Goal: Task Accomplishment & Management: Use online tool/utility

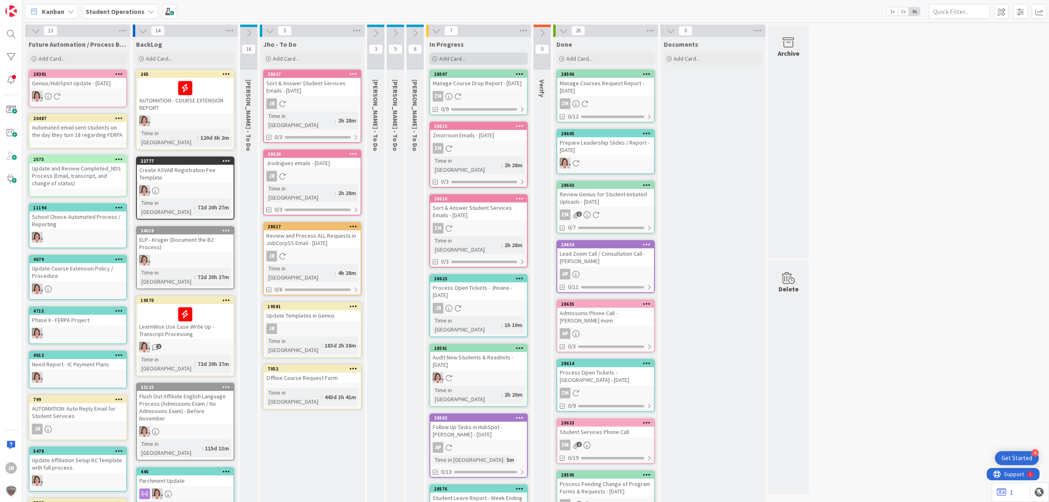
drag, startPoint x: 505, startPoint y: 52, endPoint x: 506, endPoint y: 56, distance: 4.1
click at [505, 52] on div "In Progress Add Card..." at bounding box center [478, 52] width 105 height 30
click at [509, 60] on div "Add Card..." at bounding box center [479, 58] width 98 height 12
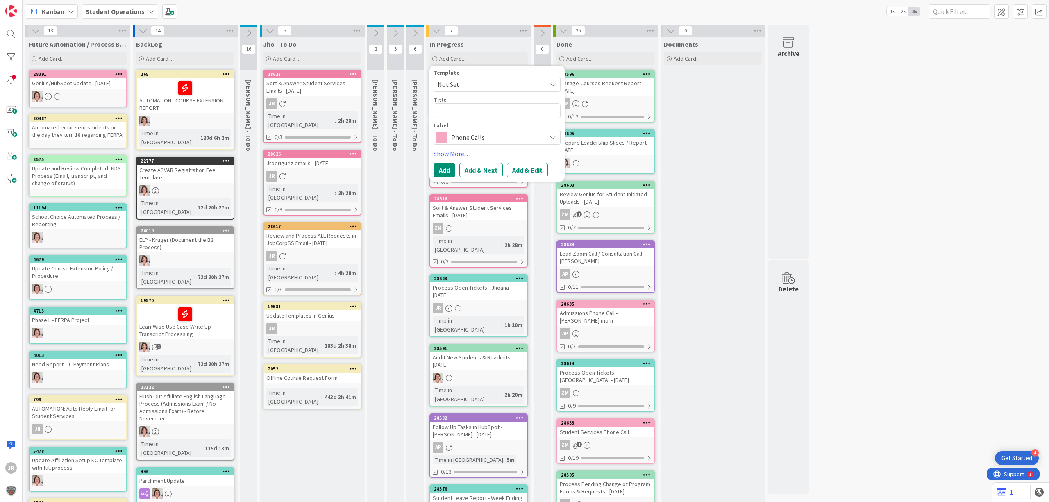
click at [515, 84] on span "Not Set" at bounding box center [489, 84] width 102 height 11
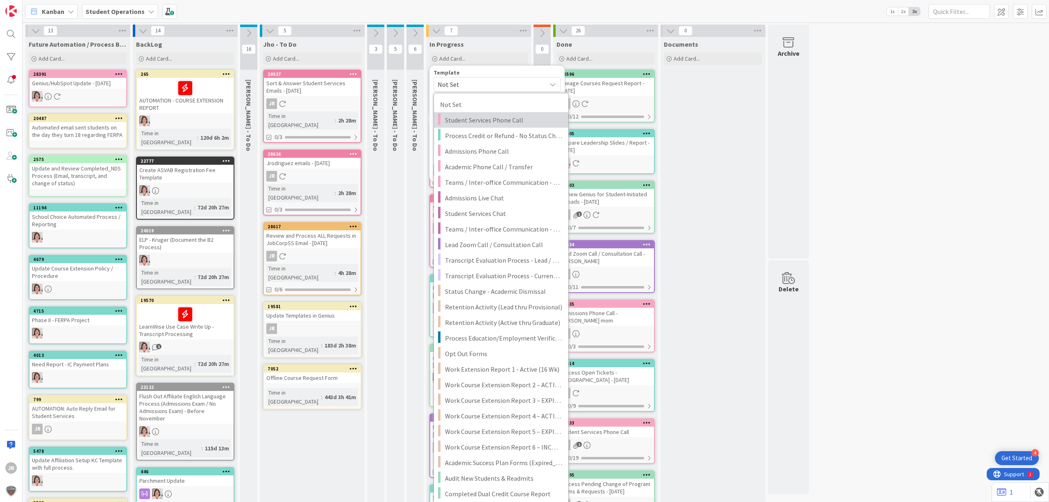
click at [515, 121] on span "Student Services Phone Call" at bounding box center [503, 120] width 117 height 11
type textarea "x"
type textarea "Student Services Phone Call"
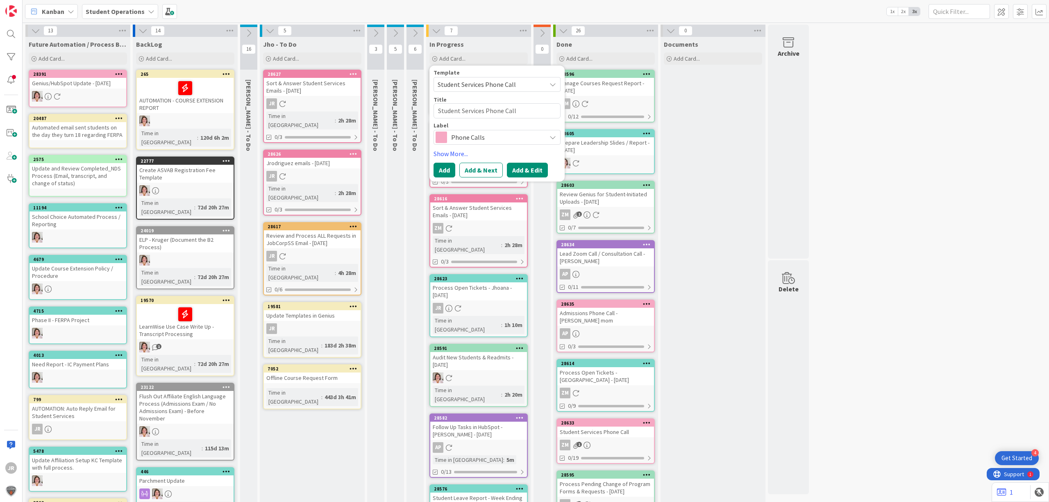
click at [525, 168] on button "Add & Edit" at bounding box center [527, 170] width 41 height 15
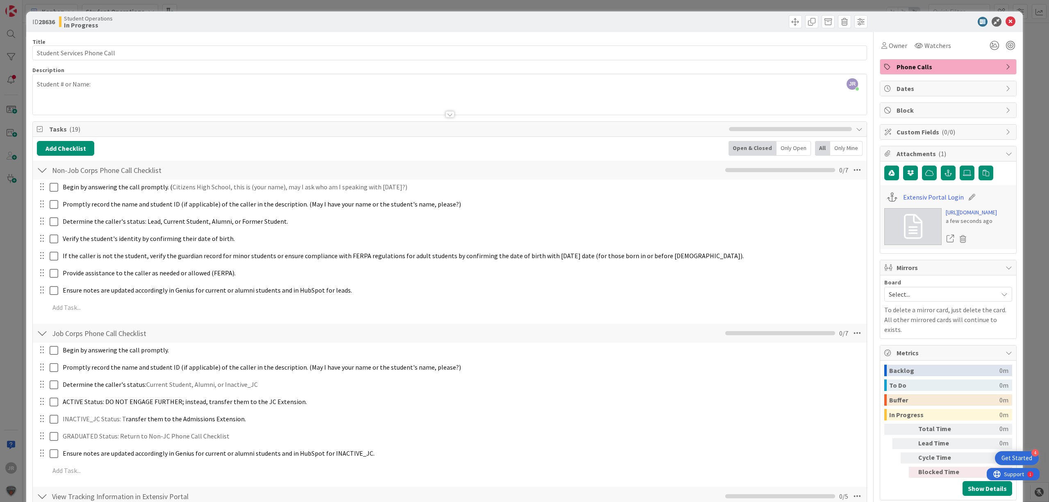
click at [205, 79] on div "JR [PERSON_NAME] just joined Student # or Name:" at bounding box center [450, 94] width 834 height 41
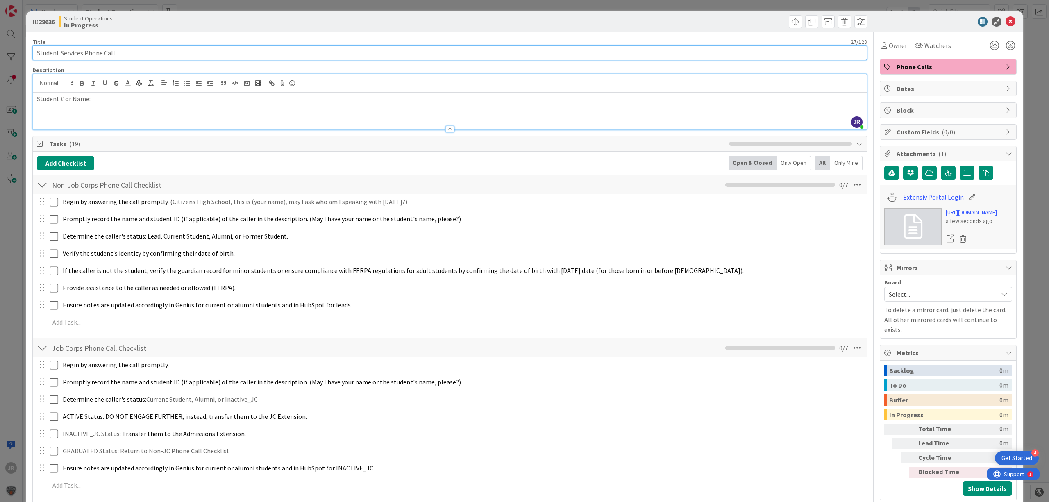
click at [182, 51] on input "Student Services Phone Call" at bounding box center [449, 53] width 835 height 15
click at [898, 43] on span "Owner" at bounding box center [898, 46] width 18 height 10
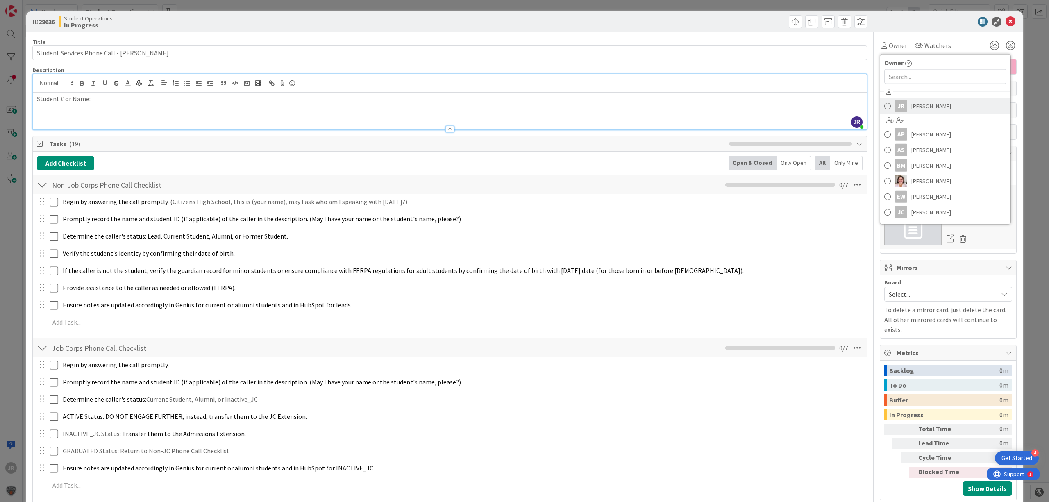
click at [912, 109] on span "[PERSON_NAME]" at bounding box center [932, 106] width 40 height 12
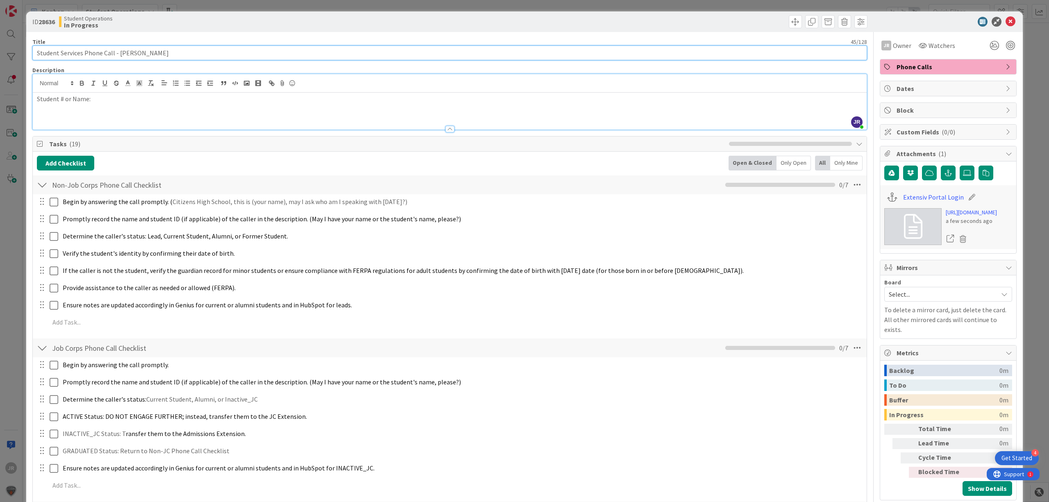
click at [593, 49] on input "Student Services Phone Call - [PERSON_NAME]" at bounding box center [449, 53] width 835 height 15
type input "Student Services Phone Call - [PERSON_NAME] (22 min)"
click at [789, 22] on span at bounding box center [795, 21] width 13 height 13
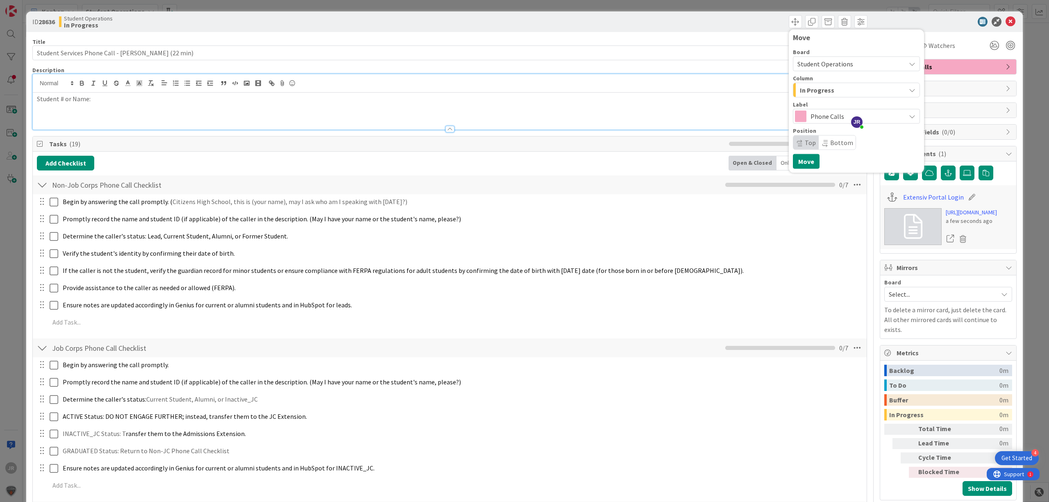
click at [811, 94] on span "In Progress" at bounding box center [817, 90] width 34 height 11
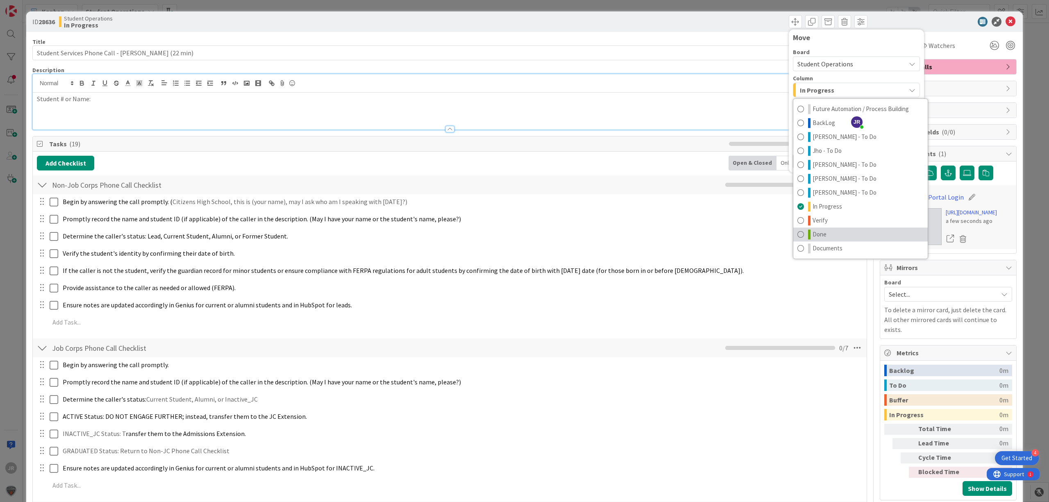
click at [830, 233] on link "Done" at bounding box center [861, 235] width 134 height 14
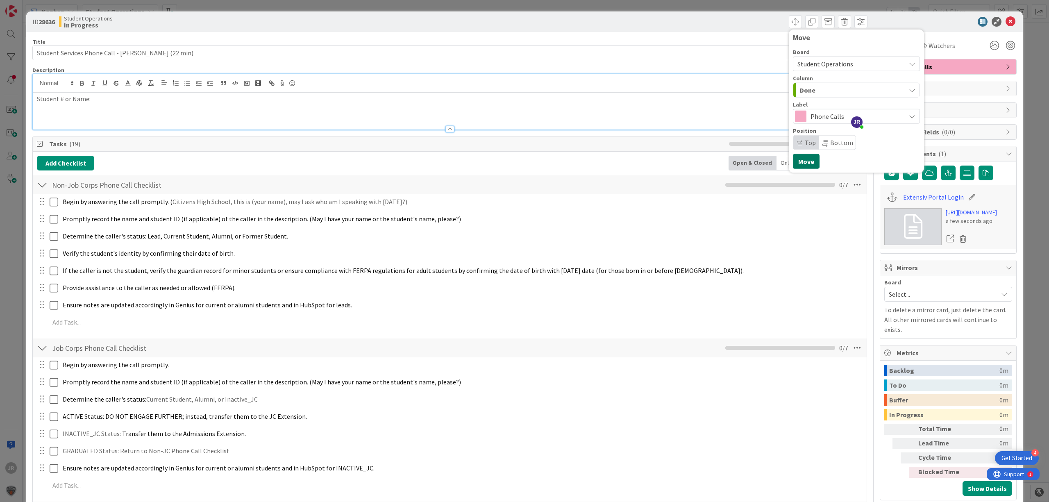
click at [799, 158] on button "Move" at bounding box center [806, 161] width 27 height 15
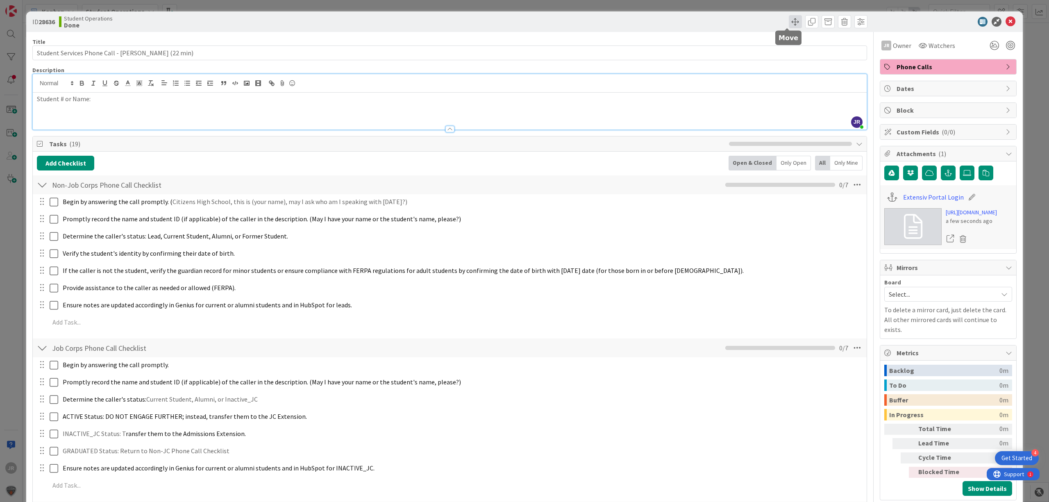
click at [789, 16] on span at bounding box center [795, 21] width 13 height 13
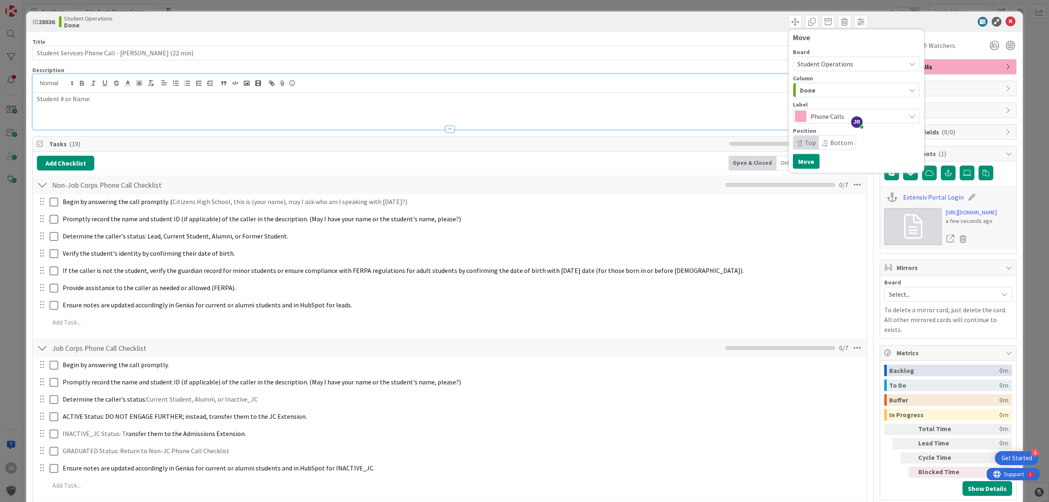
click at [800, 91] on span "Done" at bounding box center [808, 90] width 16 height 11
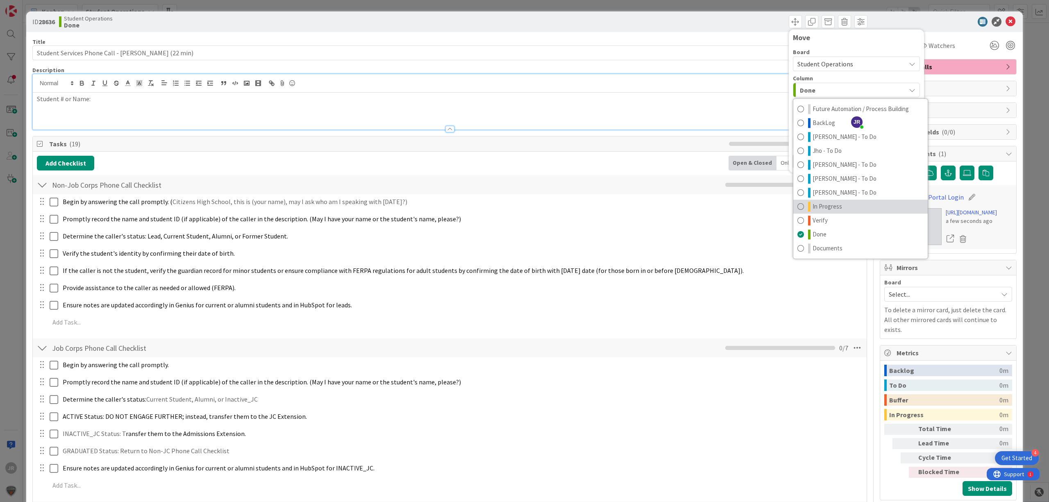
drag, startPoint x: 825, startPoint y: 212, endPoint x: 825, endPoint y: 207, distance: 5.3
click at [825, 212] on link "In Progress" at bounding box center [861, 207] width 134 height 14
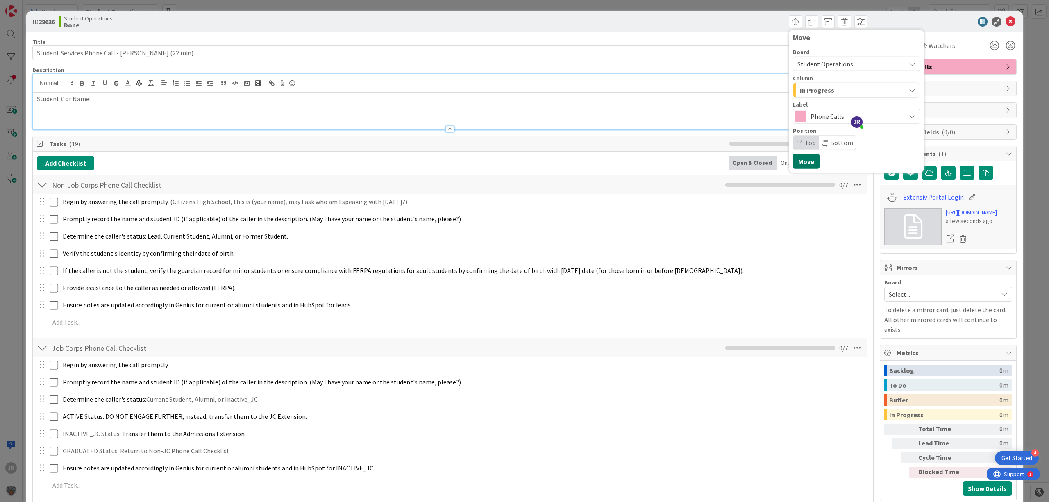
click at [804, 165] on button "Move" at bounding box center [806, 161] width 27 height 15
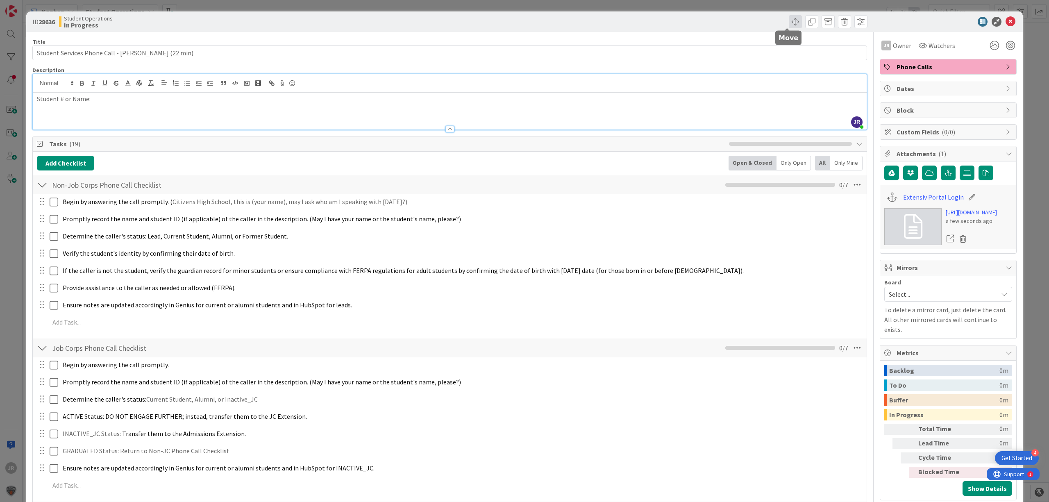
click at [789, 18] on span at bounding box center [795, 21] width 13 height 13
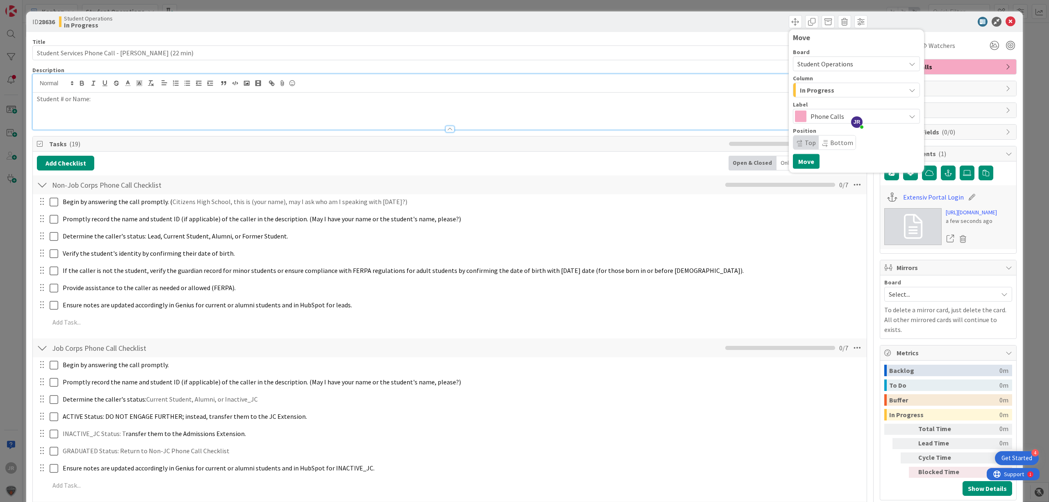
drag, startPoint x: 803, startPoint y: 102, endPoint x: 801, endPoint y: 93, distance: 10.0
click at [802, 102] on div "Label" at bounding box center [856, 105] width 127 height 6
click at [801, 93] on span "In Progress" at bounding box center [817, 90] width 34 height 11
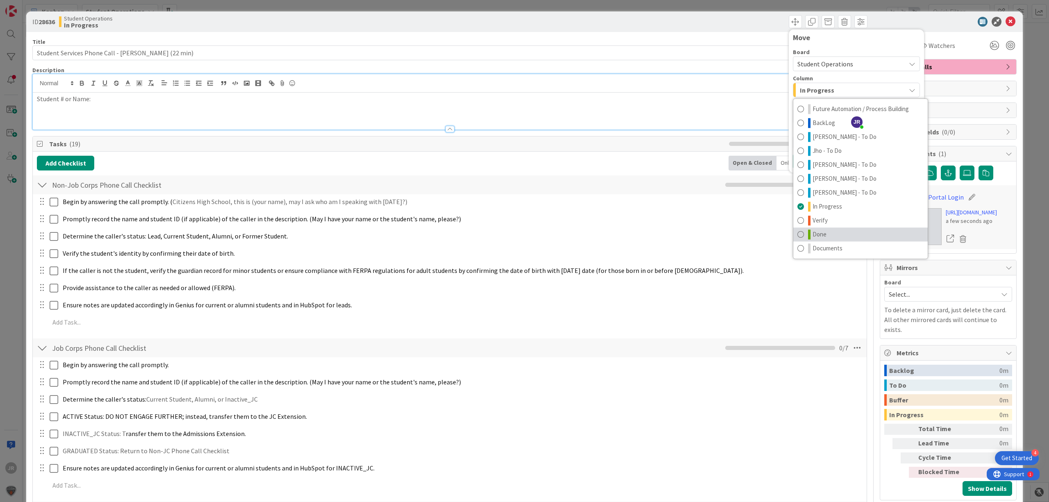
click at [820, 237] on link "Done" at bounding box center [861, 235] width 134 height 14
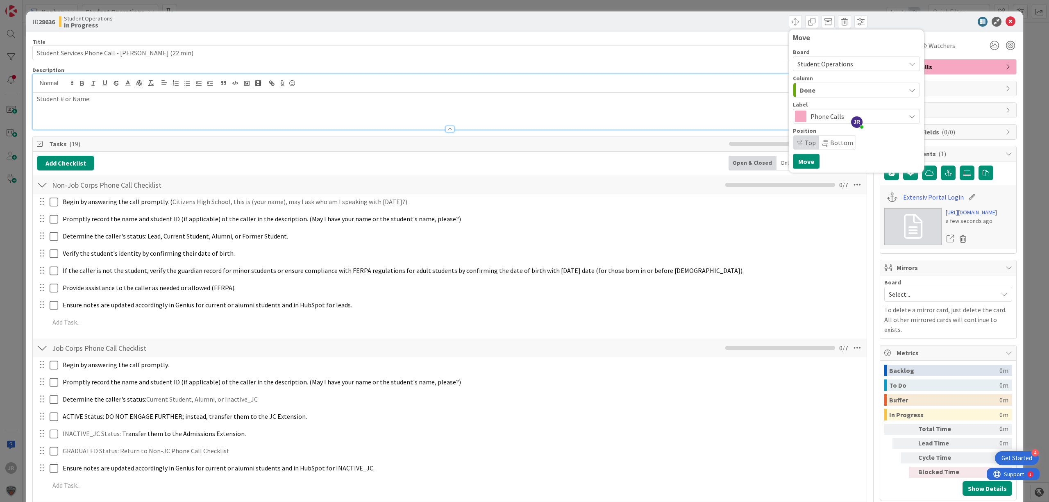
click at [802, 174] on div "Add Checklist Open & Closed Only Open All Only Mine Non-Job Corps Phone Call Ch…" at bounding box center [450, 400] width 826 height 488
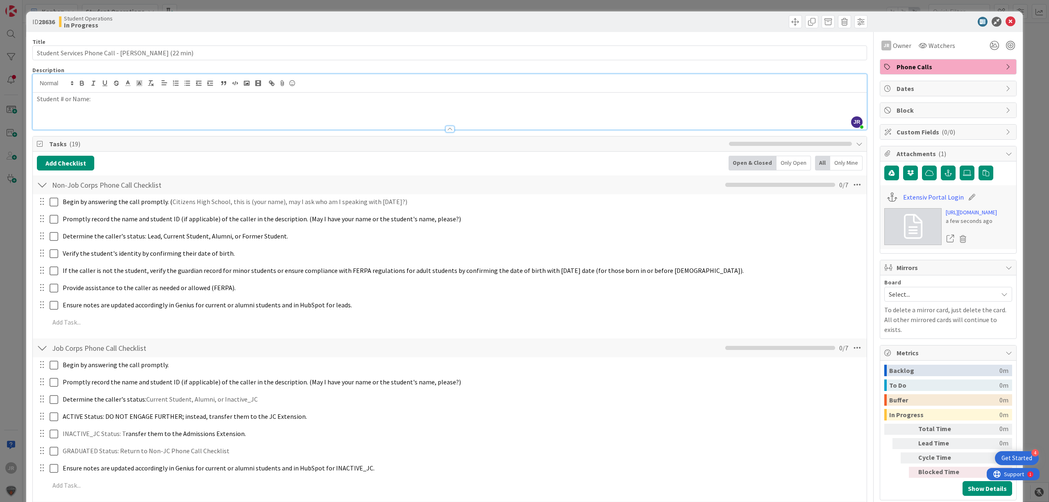
click at [801, 168] on div "Only Open" at bounding box center [794, 163] width 34 height 15
click at [789, 23] on span at bounding box center [795, 21] width 13 height 13
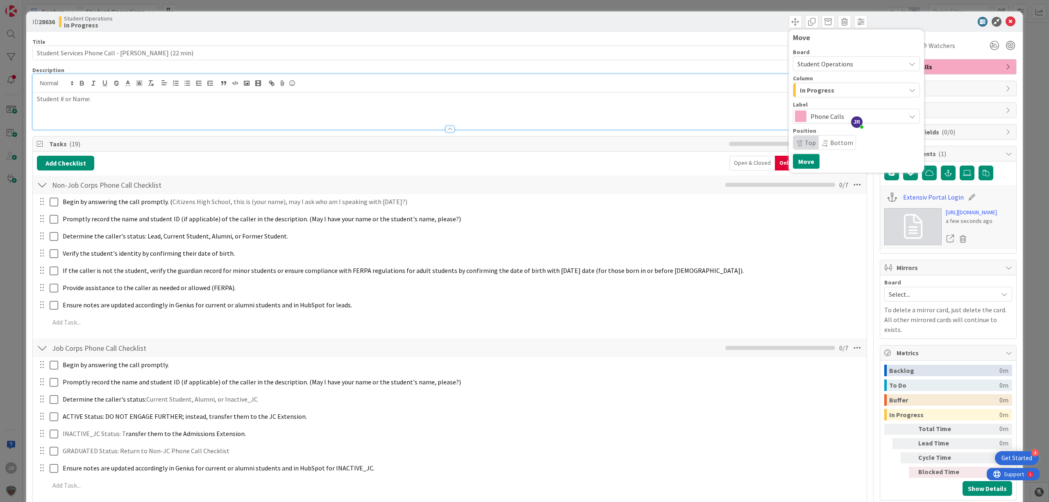
click at [801, 85] on span "In Progress" at bounding box center [817, 90] width 34 height 11
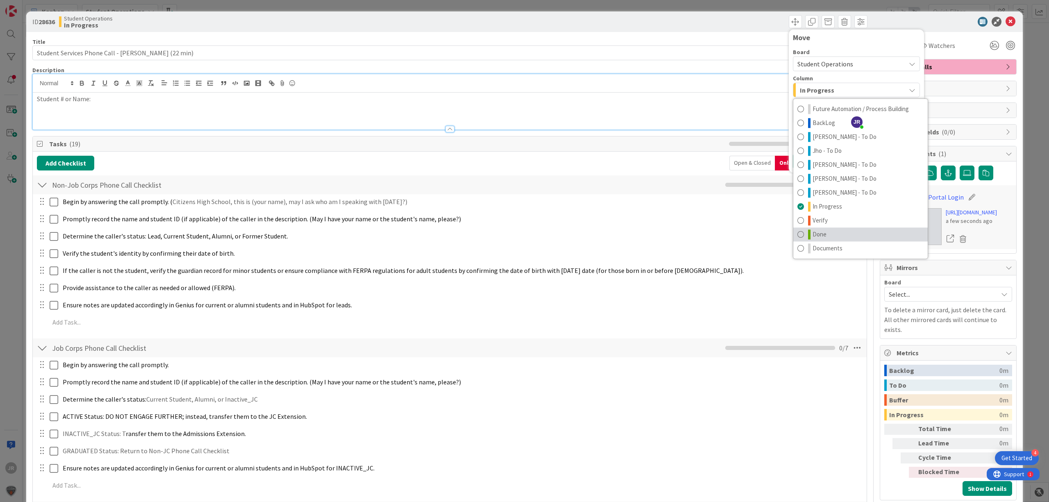
click at [814, 230] on span "Done" at bounding box center [820, 235] width 14 height 10
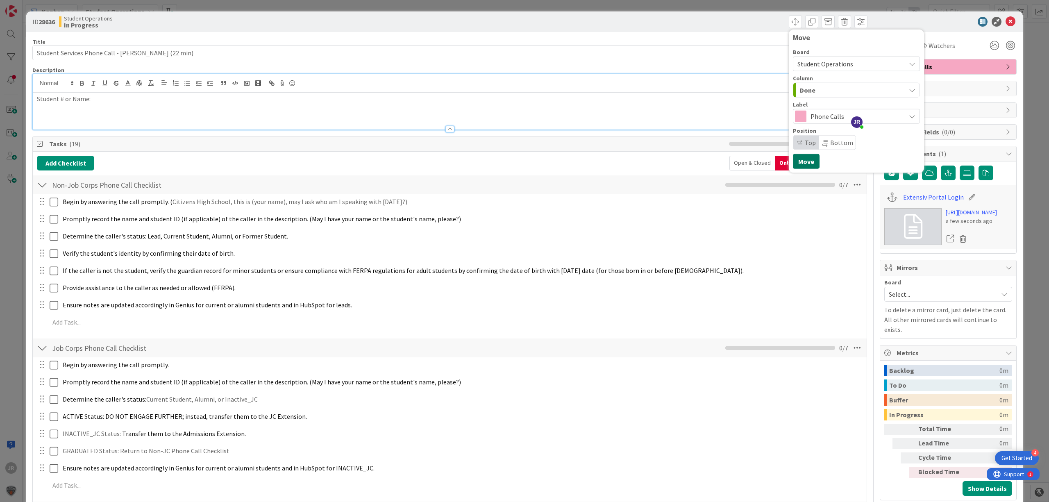
click at [793, 157] on button "Move" at bounding box center [806, 161] width 27 height 15
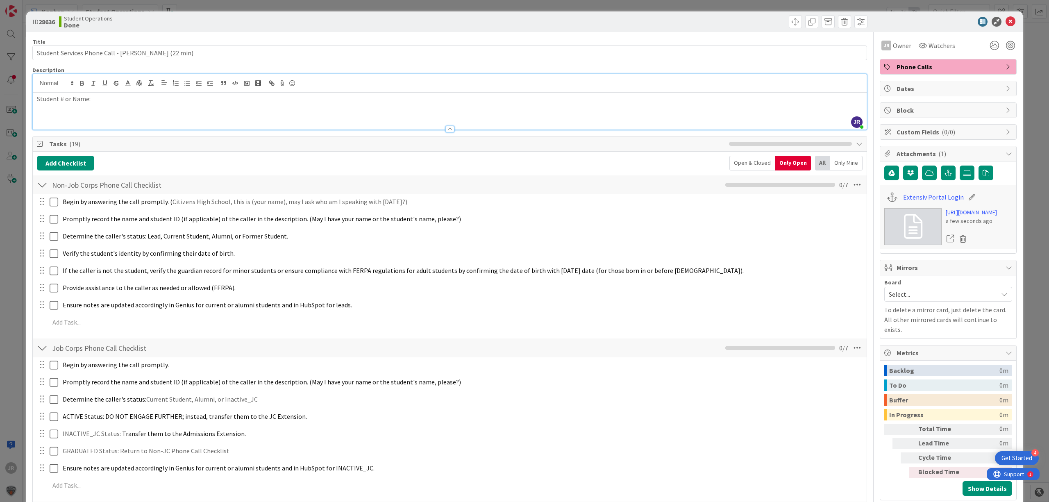
click at [693, 6] on div "ID 28636 Student Operations Done Move Move Title 54 / 128 Student Services Phon…" at bounding box center [524, 251] width 1049 height 502
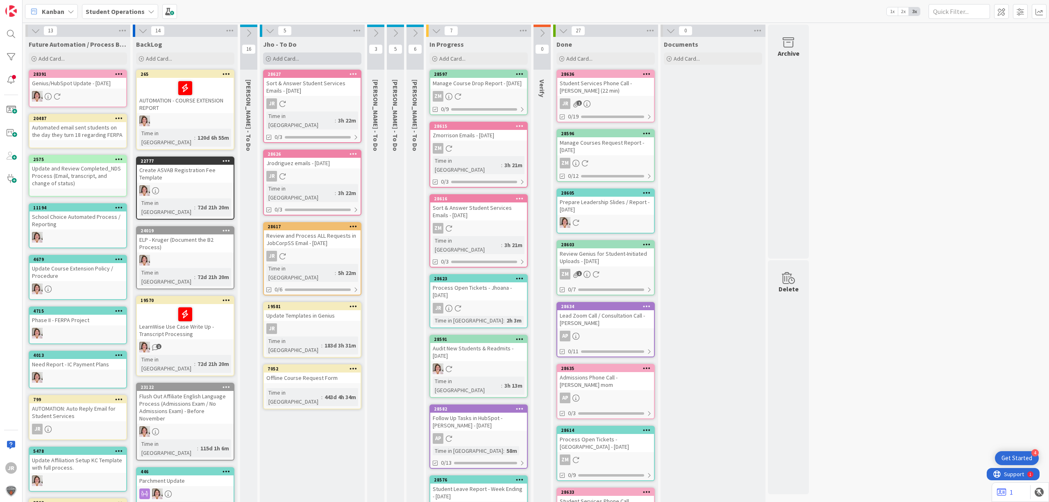
click at [337, 61] on div "Add Card..." at bounding box center [312, 58] width 98 height 12
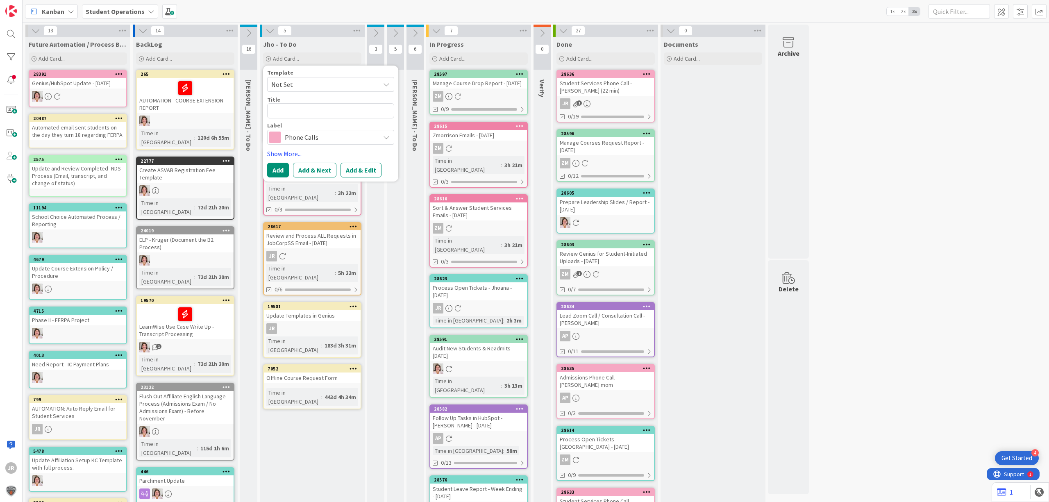
click at [336, 85] on span "Not Set" at bounding box center [322, 84] width 102 height 11
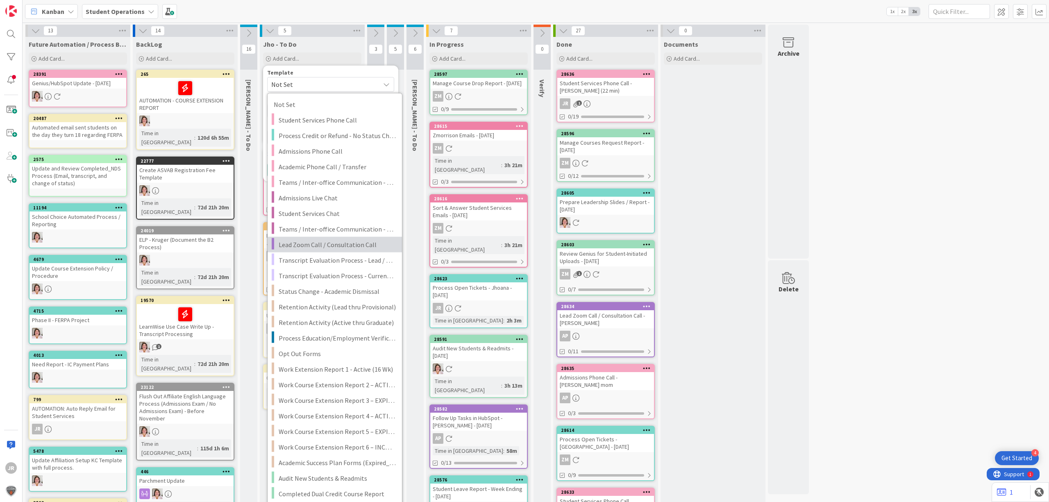
click at [330, 248] on span "Lead Zoom Call / Consultation Call" at bounding box center [337, 244] width 117 height 11
type textarea "x"
type textarea "Lead Zoom Call / Consultation Call"
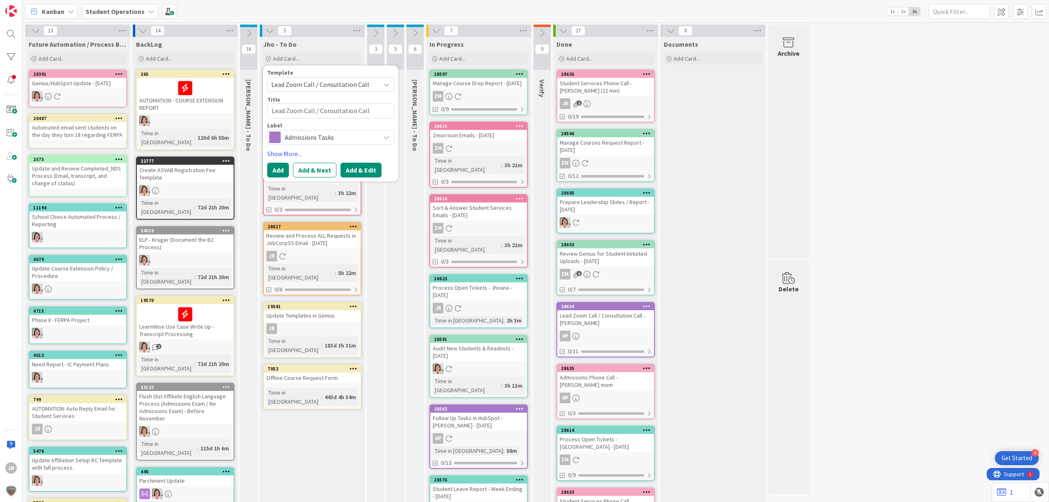
click at [362, 168] on button "Add & Edit" at bounding box center [361, 170] width 41 height 15
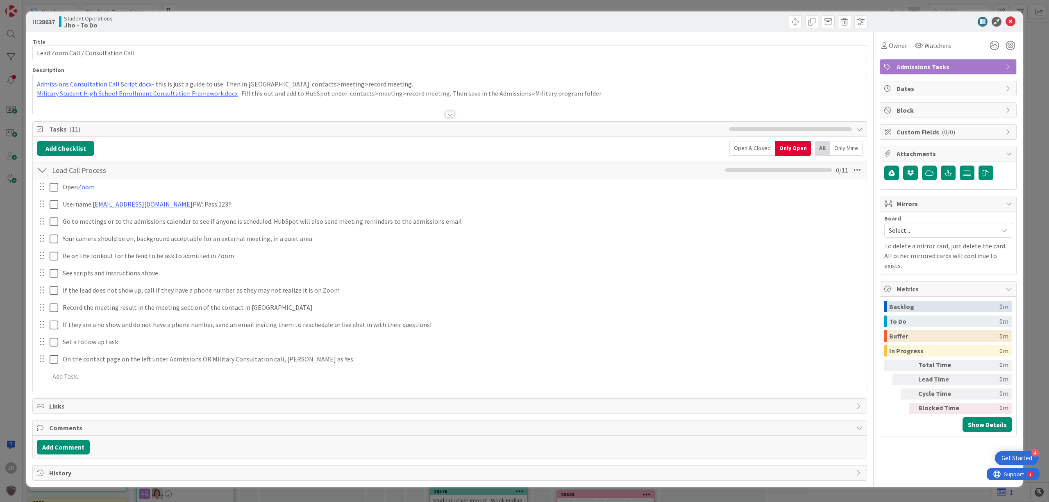
click at [935, 69] on span "Admissions Tasks" at bounding box center [949, 67] width 105 height 10
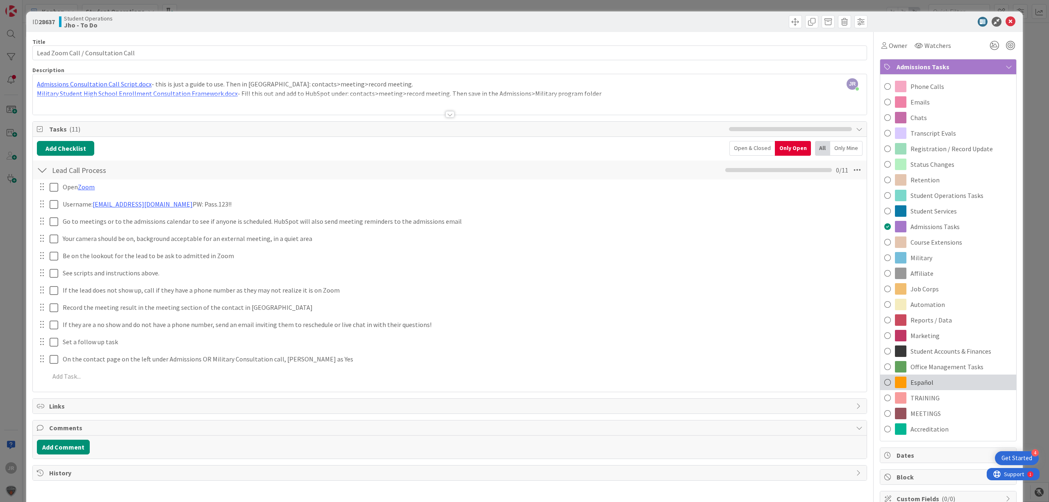
click at [935, 387] on div "Español" at bounding box center [949, 383] width 136 height 16
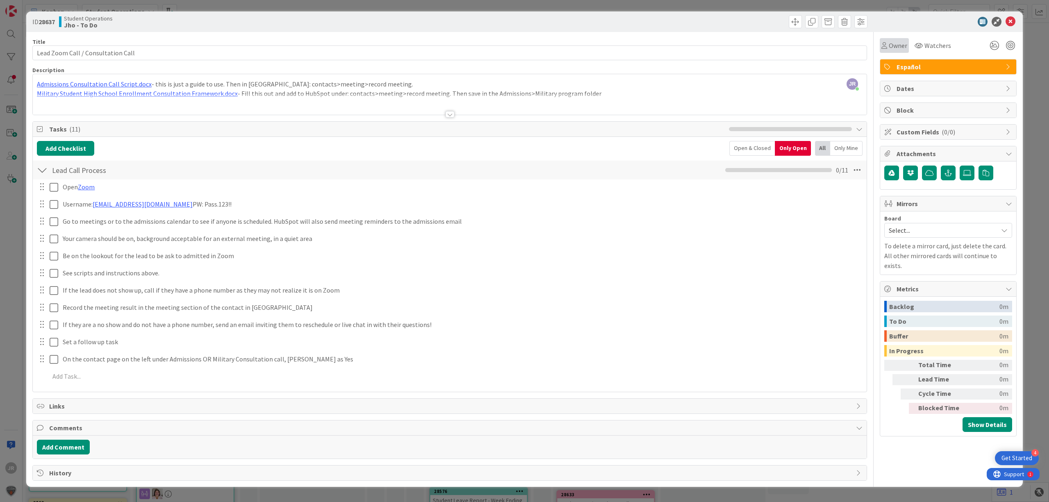
click at [892, 45] on span "Owner" at bounding box center [898, 46] width 18 height 10
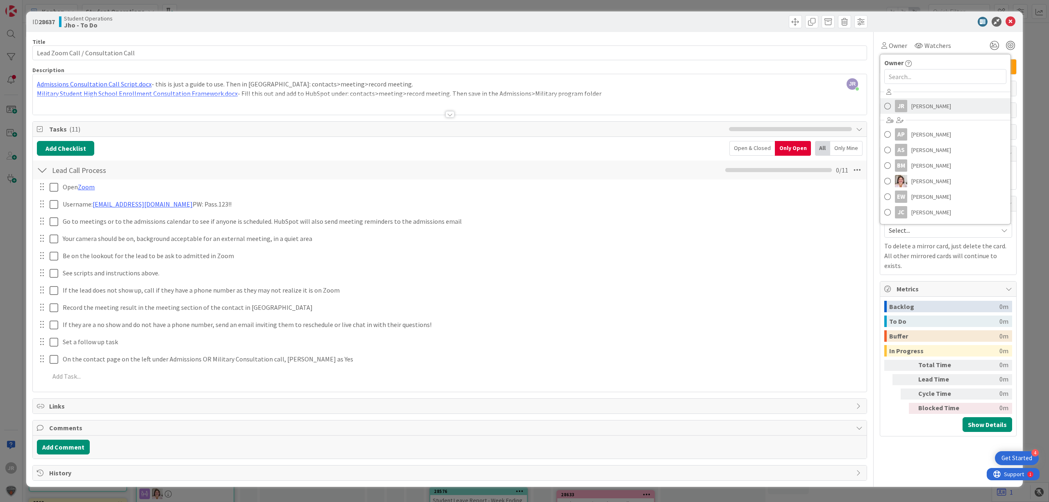
click at [909, 105] on link "JR [PERSON_NAME]" at bounding box center [946, 106] width 130 height 16
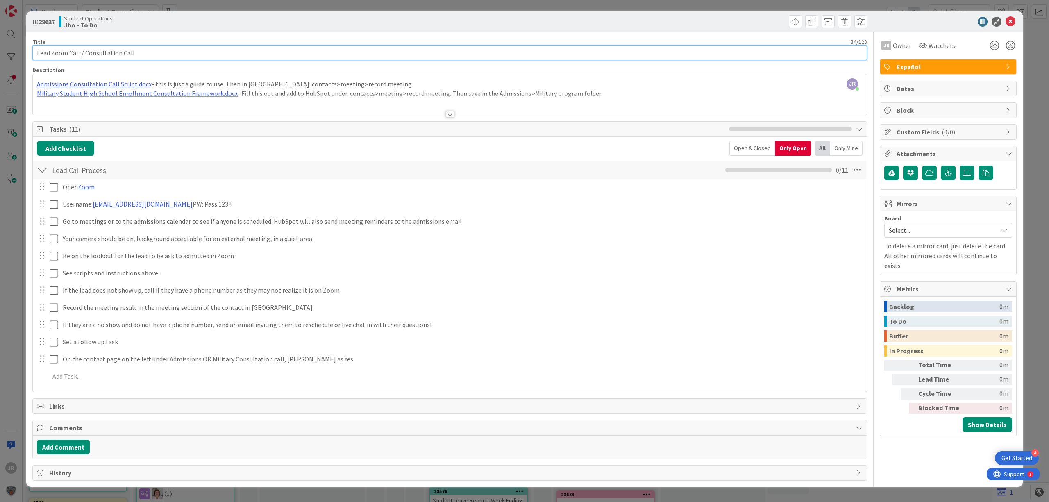
click at [385, 48] on input "Lead Zoom Call / Consultation Call" at bounding box center [449, 53] width 835 height 15
type input "Lead Zoom Call / Consultation Call - 12:30 PM ("
drag, startPoint x: 794, startPoint y: 22, endPoint x: 801, endPoint y: 42, distance: 20.6
click at [794, 22] on span at bounding box center [795, 21] width 13 height 13
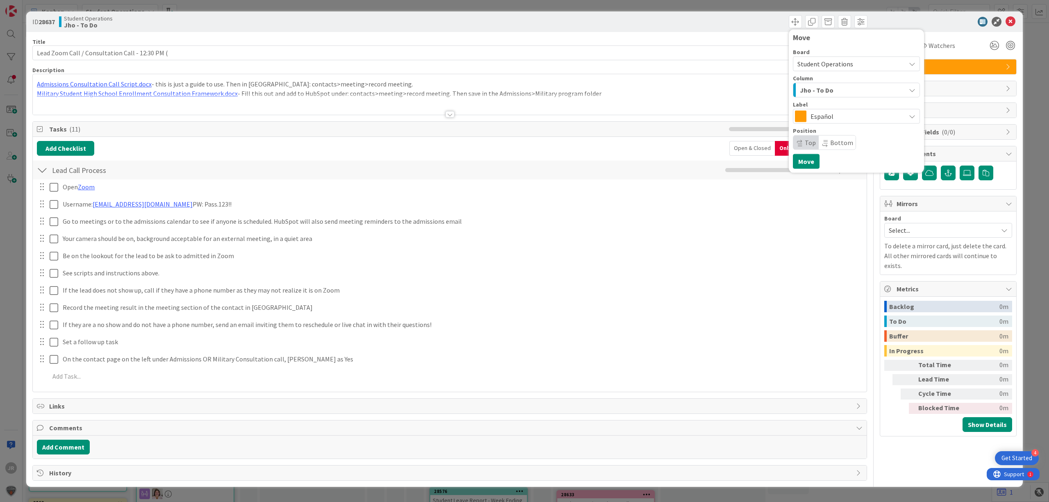
click at [813, 91] on span "Jho - To Do" at bounding box center [817, 90] width 34 height 11
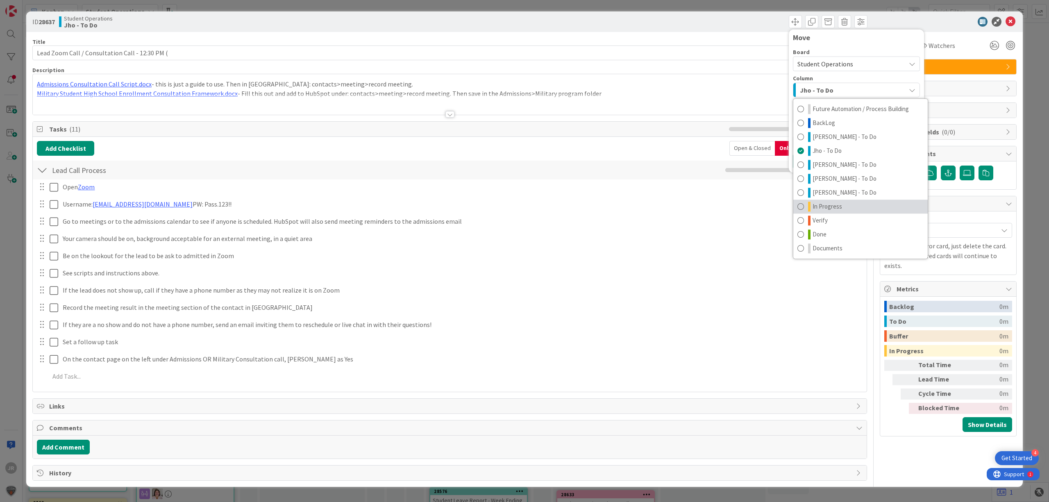
click at [831, 209] on span "In Progress" at bounding box center [828, 207] width 30 height 10
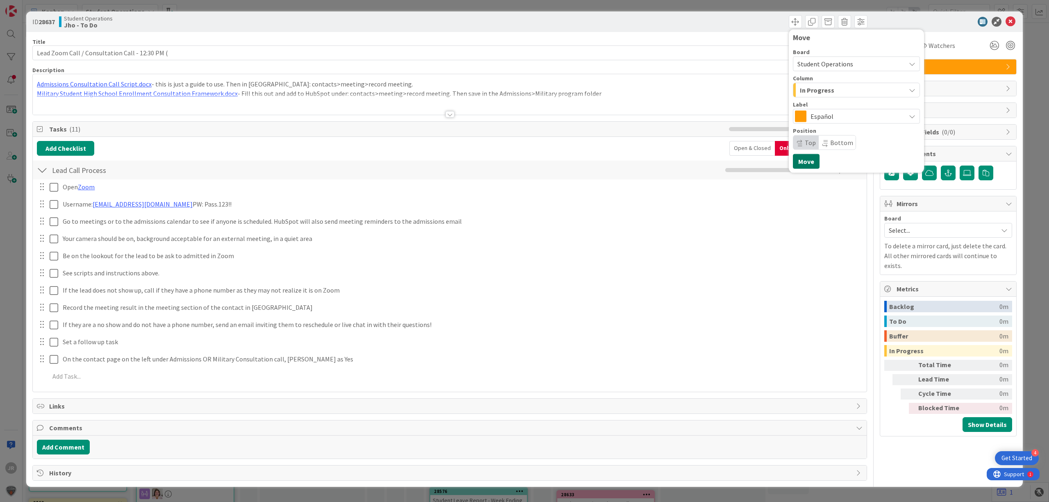
click at [801, 164] on button "Move" at bounding box center [806, 161] width 27 height 15
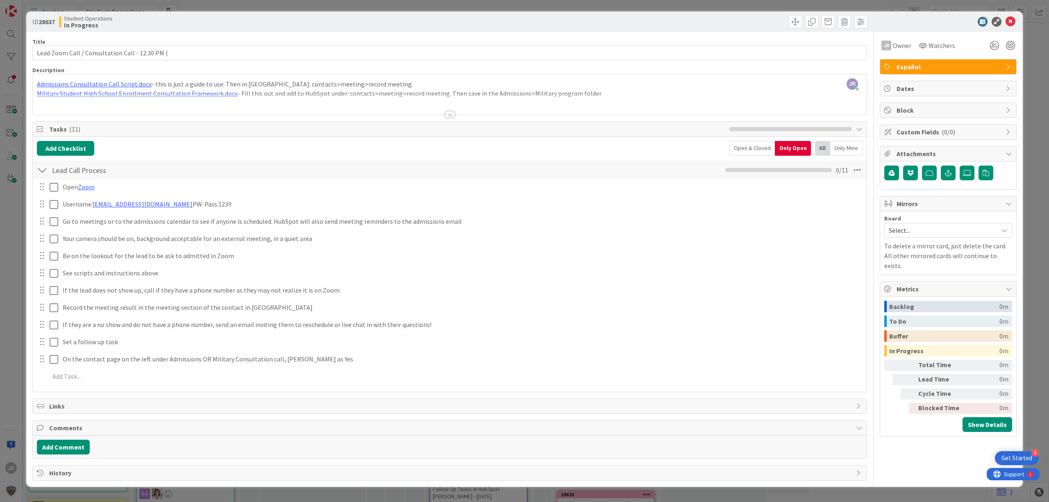
click at [715, 9] on div "ID 28637 Student Operations In Progress Move Move Title 47 / 128 Lead Zoom Call…" at bounding box center [524, 251] width 1049 height 502
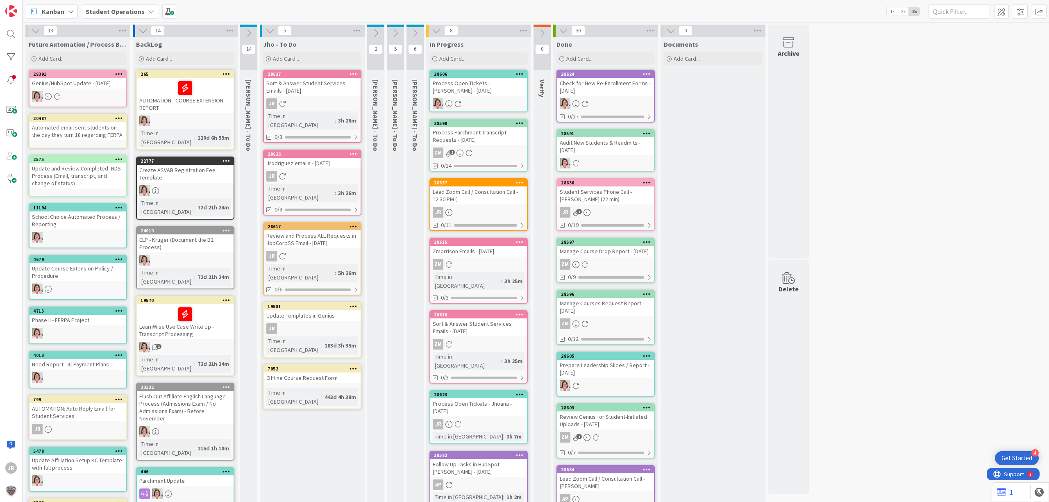
click at [703, 117] on div "Documents Add Card..." at bounding box center [713, 421] width 105 height 769
click at [507, 184] on div "28637" at bounding box center [480, 183] width 93 height 6
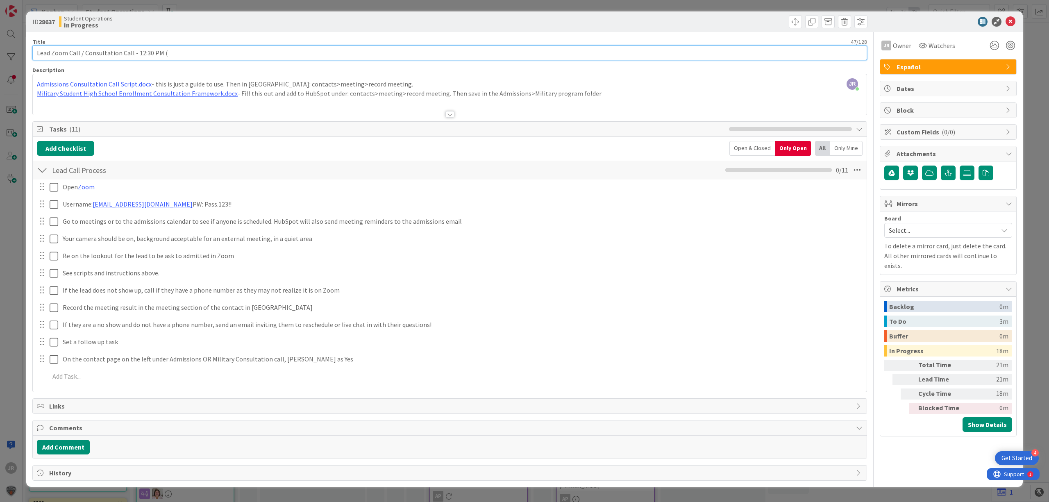
click at [257, 50] on input "Lead Zoom Call / Consultation Call - 12:30 PM (" at bounding box center [449, 53] width 835 height 15
type input "Lead Zoom Call / Consultation Call - 12:30 PM ([PERSON_NAME]) No Show"
click at [797, 25] on span at bounding box center [795, 21] width 13 height 13
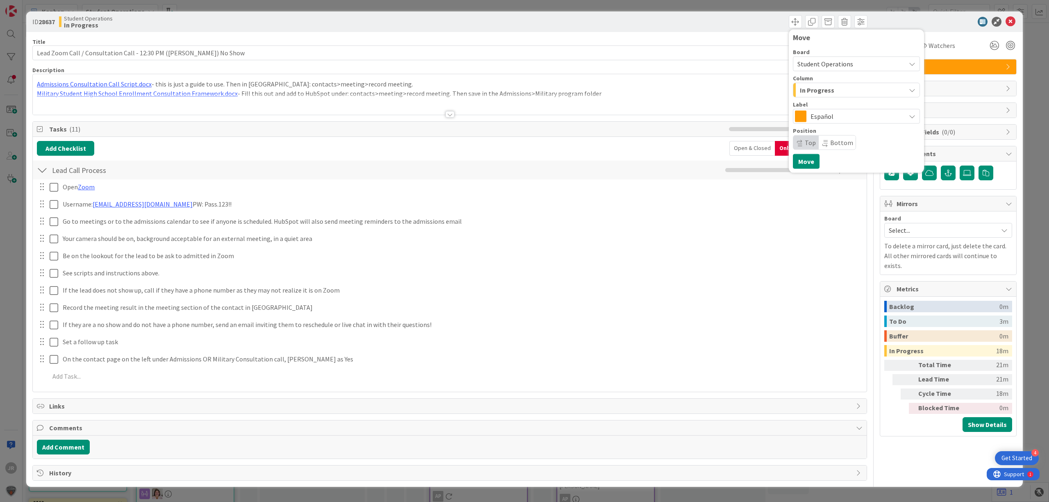
click at [813, 86] on span "In Progress" at bounding box center [817, 90] width 34 height 11
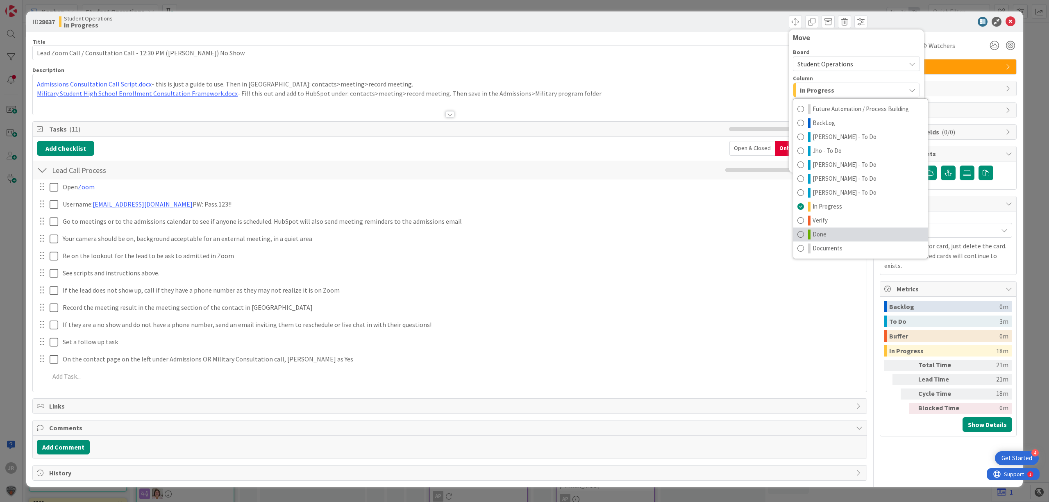
click at [861, 230] on link "Done" at bounding box center [861, 235] width 134 height 14
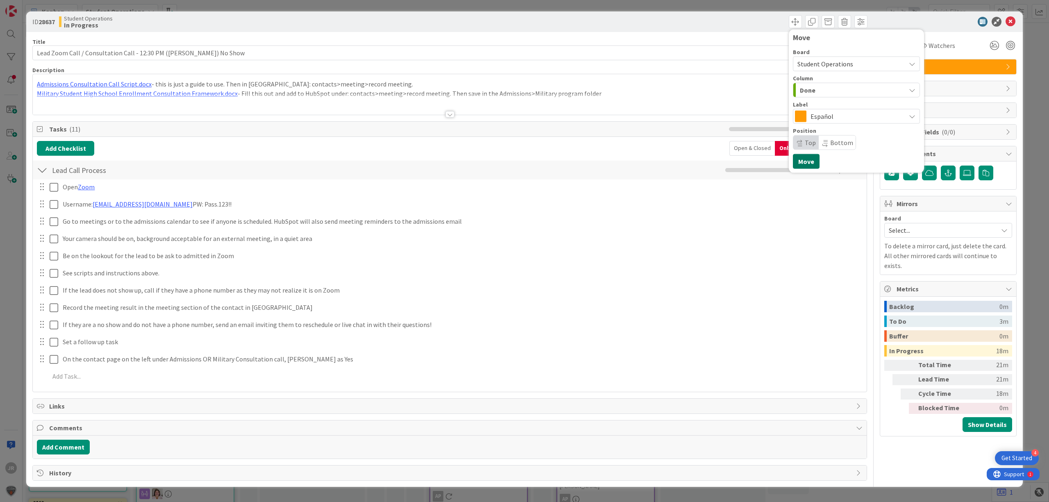
click at [804, 164] on button "Move" at bounding box center [806, 161] width 27 height 15
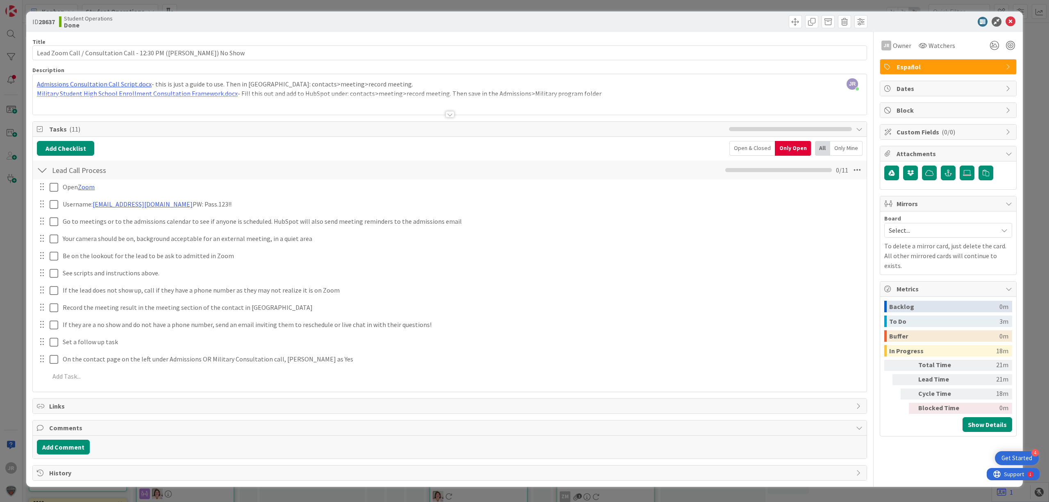
click at [415, 2] on div "ID 28637 Student Operations Done Move Move Title 68 / 128 Lead Zoom Call / Cons…" at bounding box center [524, 251] width 1049 height 502
